Goal: Information Seeking & Learning: Learn about a topic

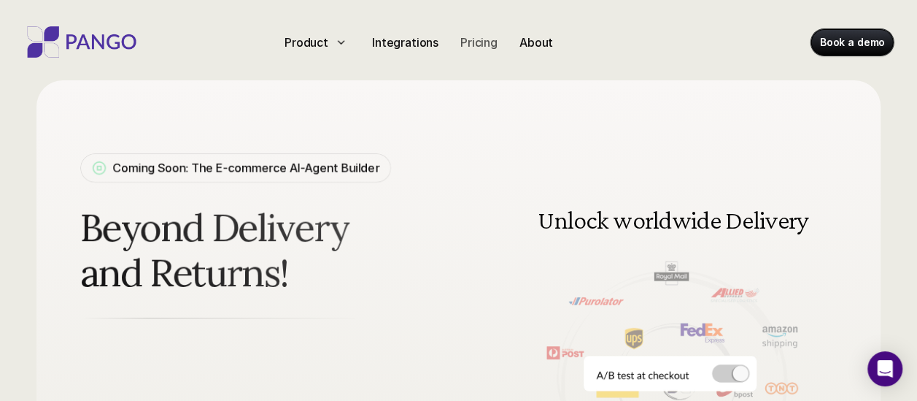
click at [483, 38] on p "Pricing" at bounding box center [478, 43] width 37 height 18
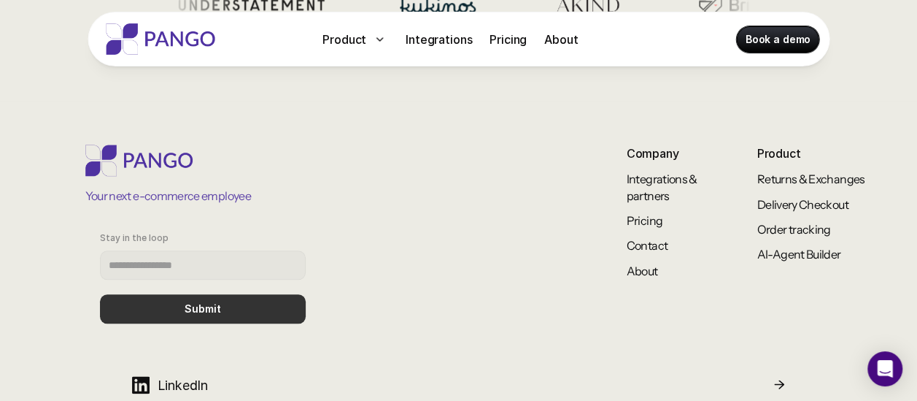
scroll to position [682, 0]
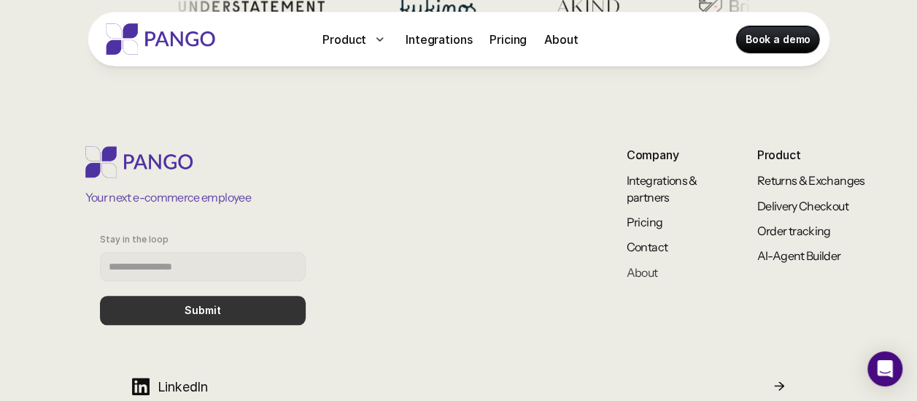
click at [635, 272] on link "About" at bounding box center [642, 272] width 31 height 15
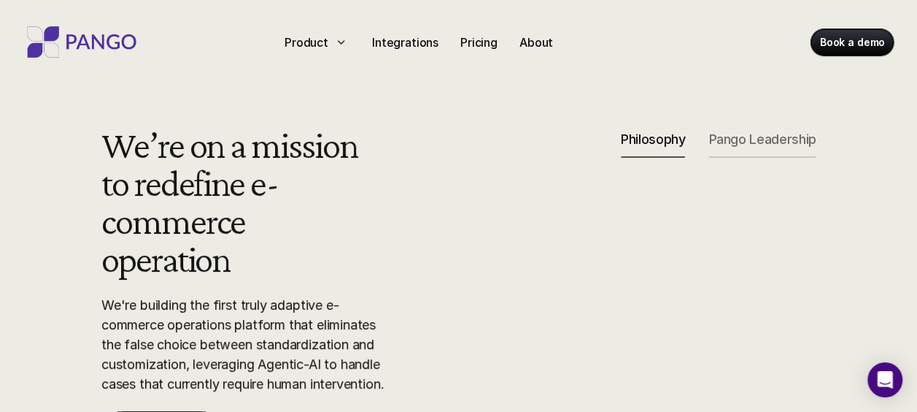
click at [773, 139] on p "Pango Leadership" at bounding box center [762, 139] width 107 height 16
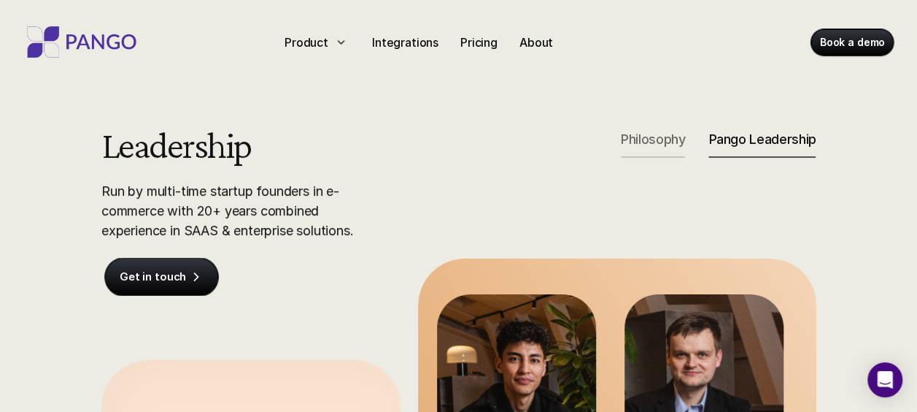
click at [658, 151] on div "Philosophy" at bounding box center [653, 144] width 64 height 26
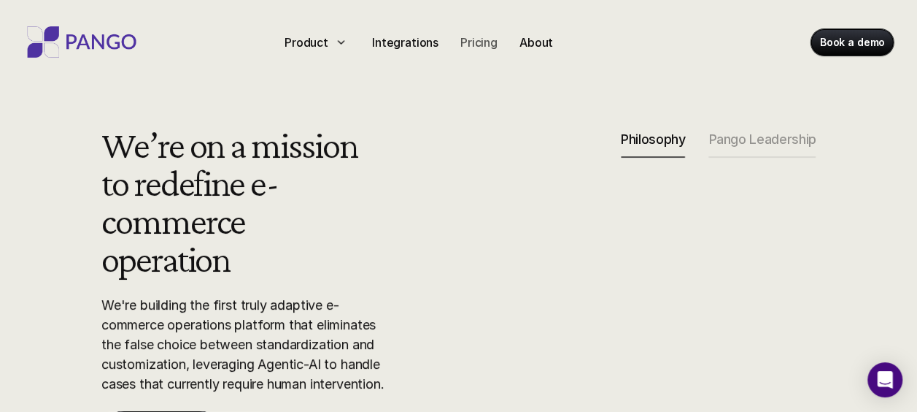
click at [491, 42] on p "Pricing" at bounding box center [478, 43] width 37 height 18
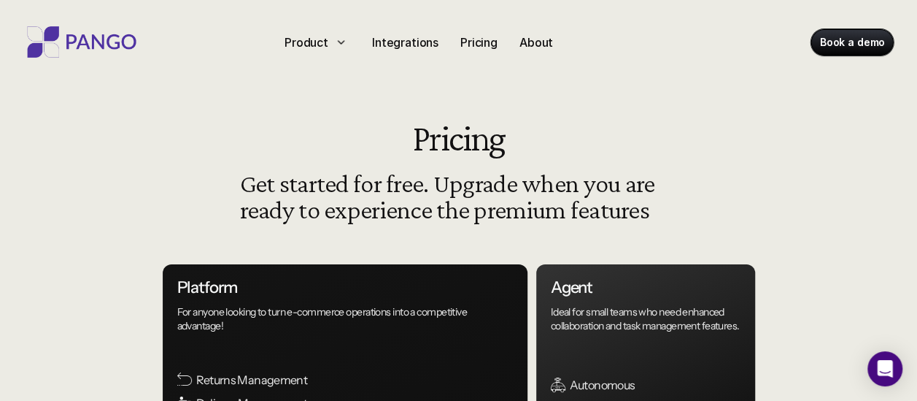
scroll to position [126, 0]
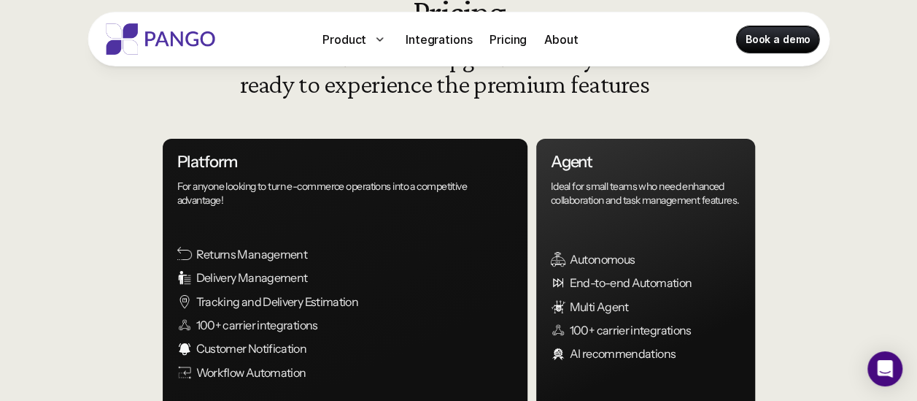
click at [223, 198] on p "For anyone looking to turn e-commerce operations into a competitive advantage!" at bounding box center [345, 193] width 336 height 26
click at [227, 256] on p "Returns Management" at bounding box center [364, 254] width 336 height 16
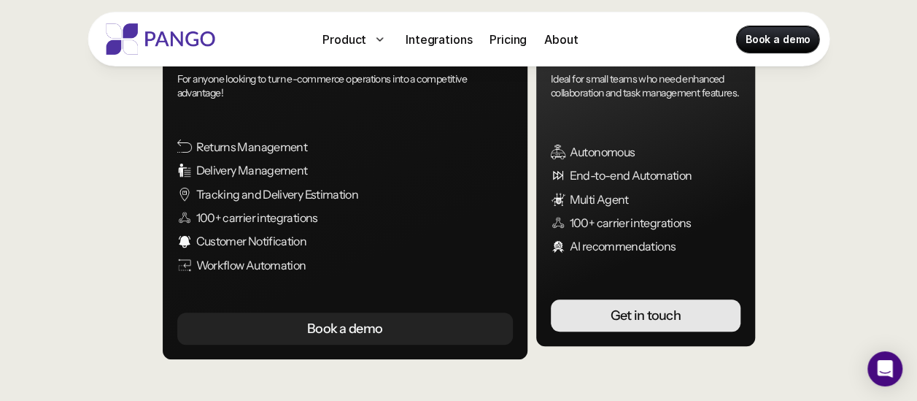
click at [233, 222] on p "100+ carrier integrations" at bounding box center [364, 217] width 336 height 16
click at [233, 171] on p "Delivery Management" at bounding box center [364, 170] width 336 height 16
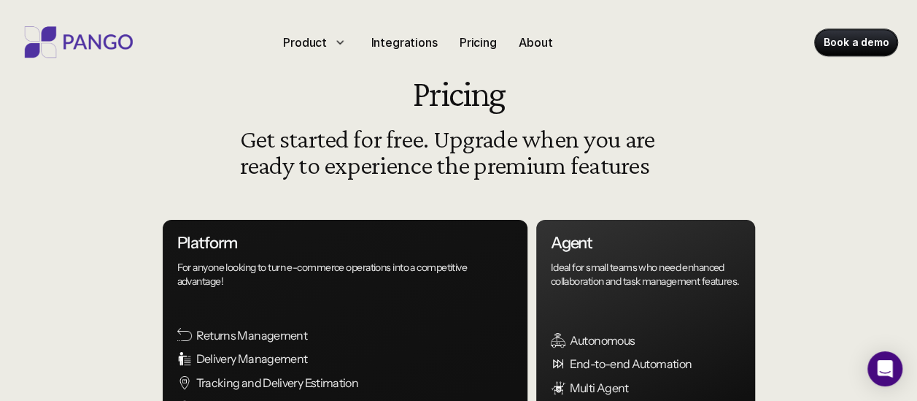
scroll to position [44, 0]
